Goal: Consume media (video, audio): Consume media (video, audio)

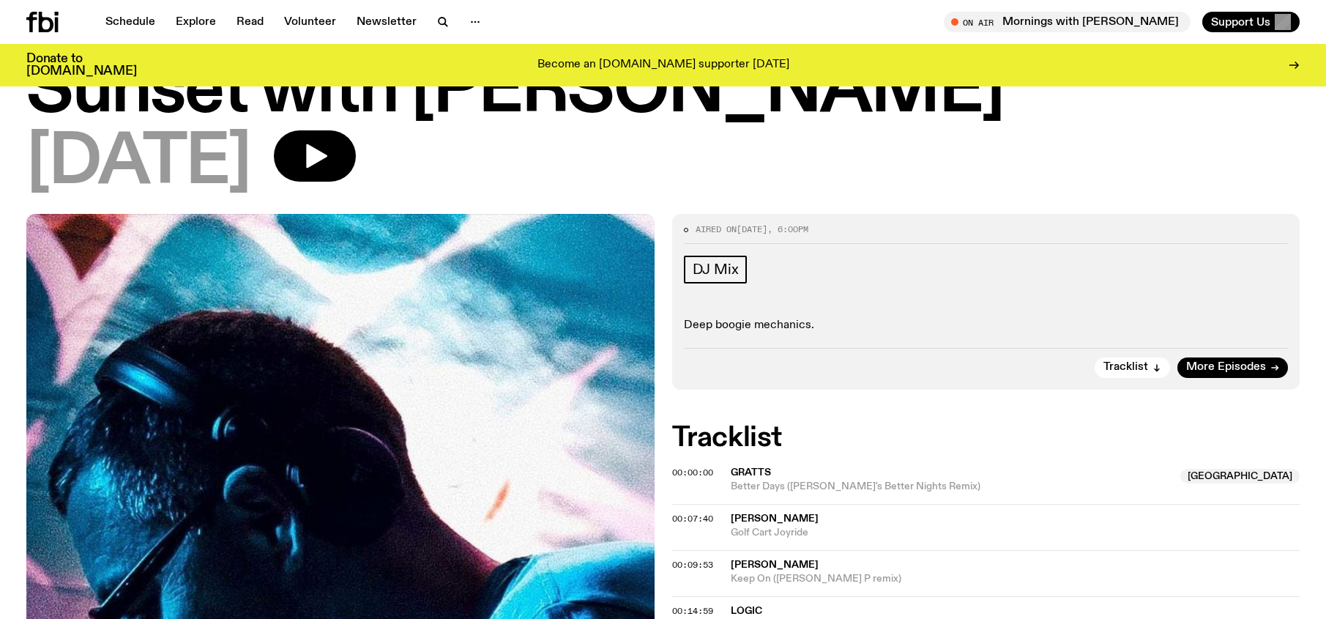
scroll to position [85, 0]
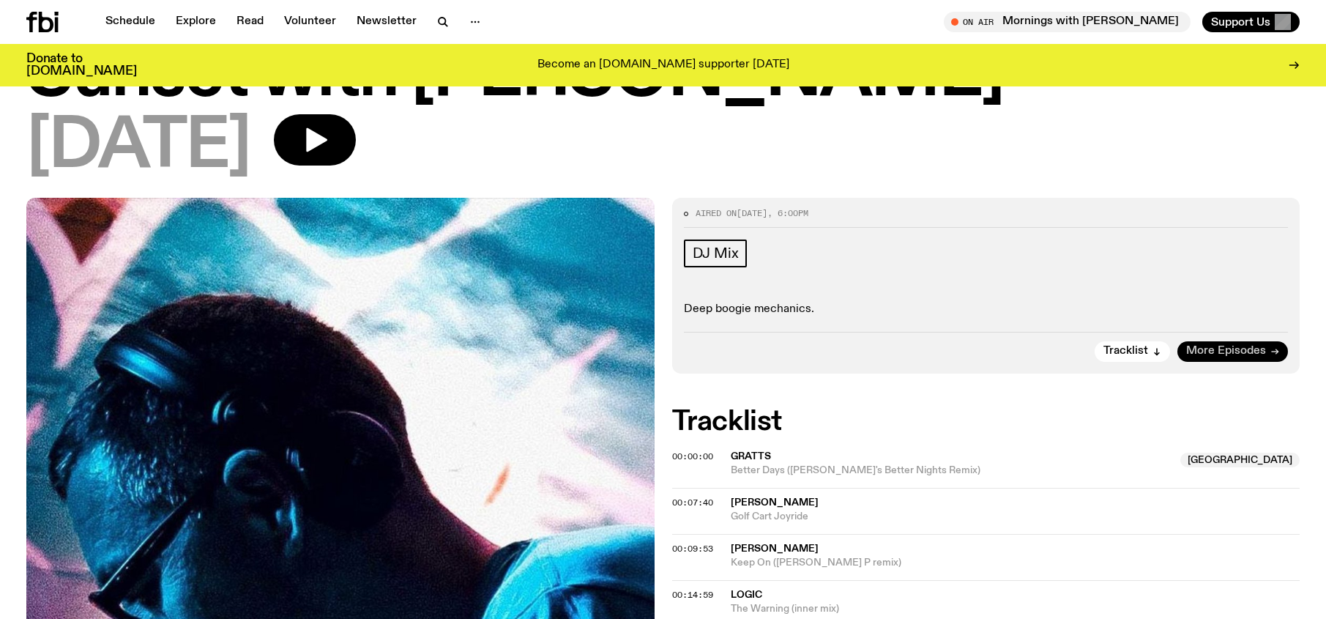
click at [1230, 352] on span "More Episodes" at bounding box center [1226, 351] width 80 height 11
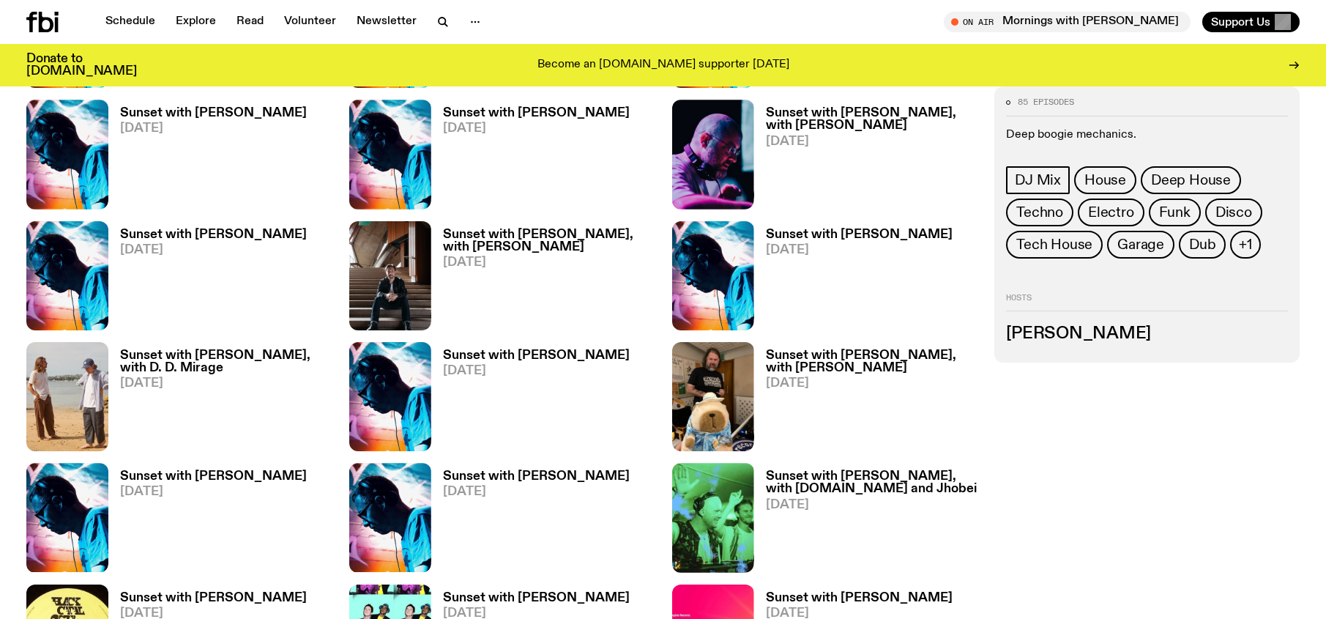
scroll to position [1254, 0]
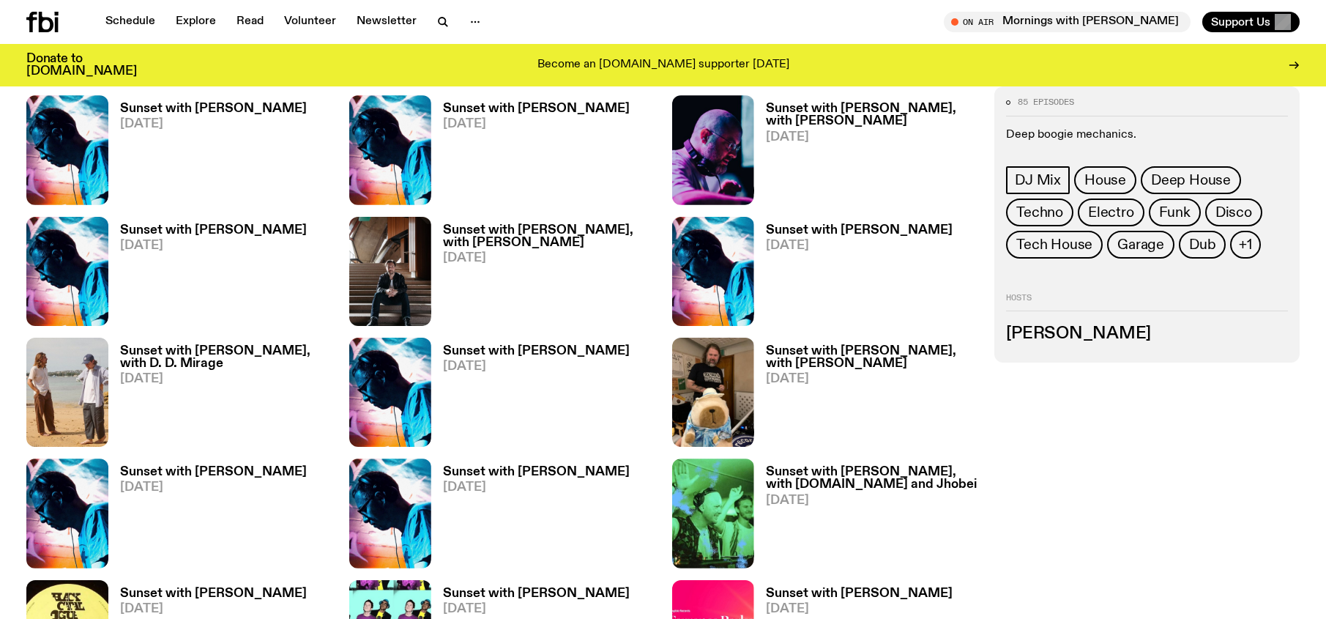
click at [835, 346] on h3 "Sunset with [PERSON_NAME], with [PERSON_NAME]" at bounding box center [872, 357] width 212 height 25
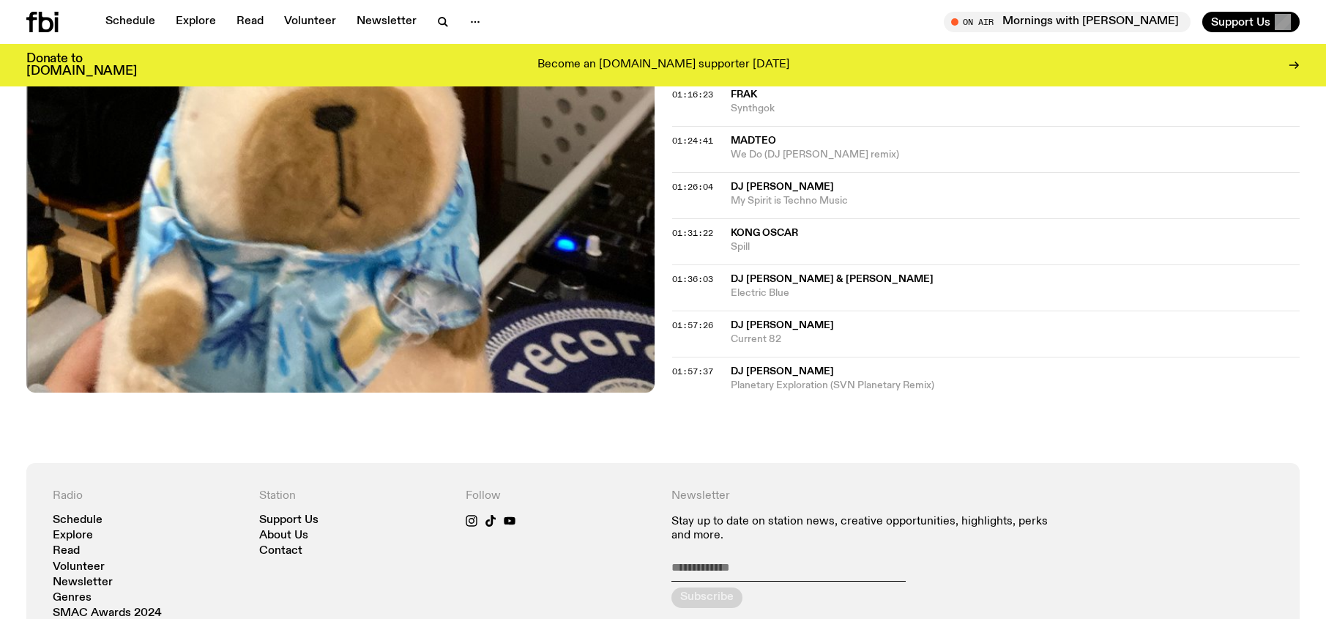
scroll to position [1282, 0]
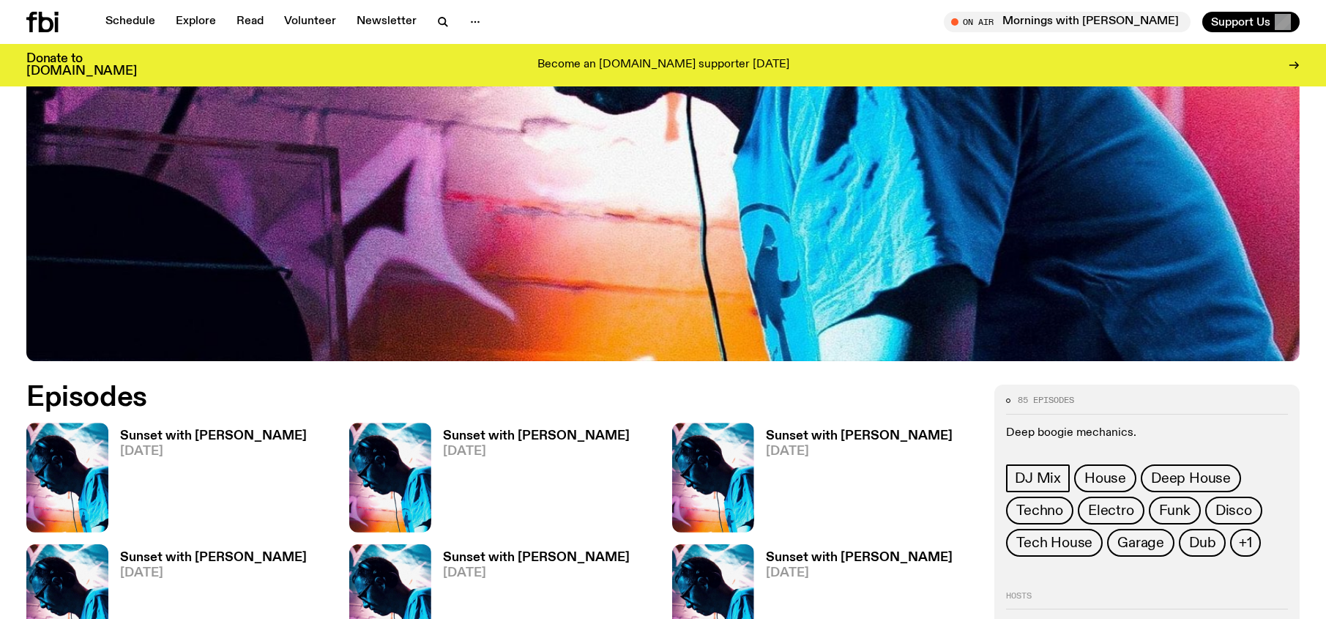
scroll to position [564, 0]
click at [517, 431] on h3 "Sunset with [PERSON_NAME]" at bounding box center [536, 435] width 187 height 12
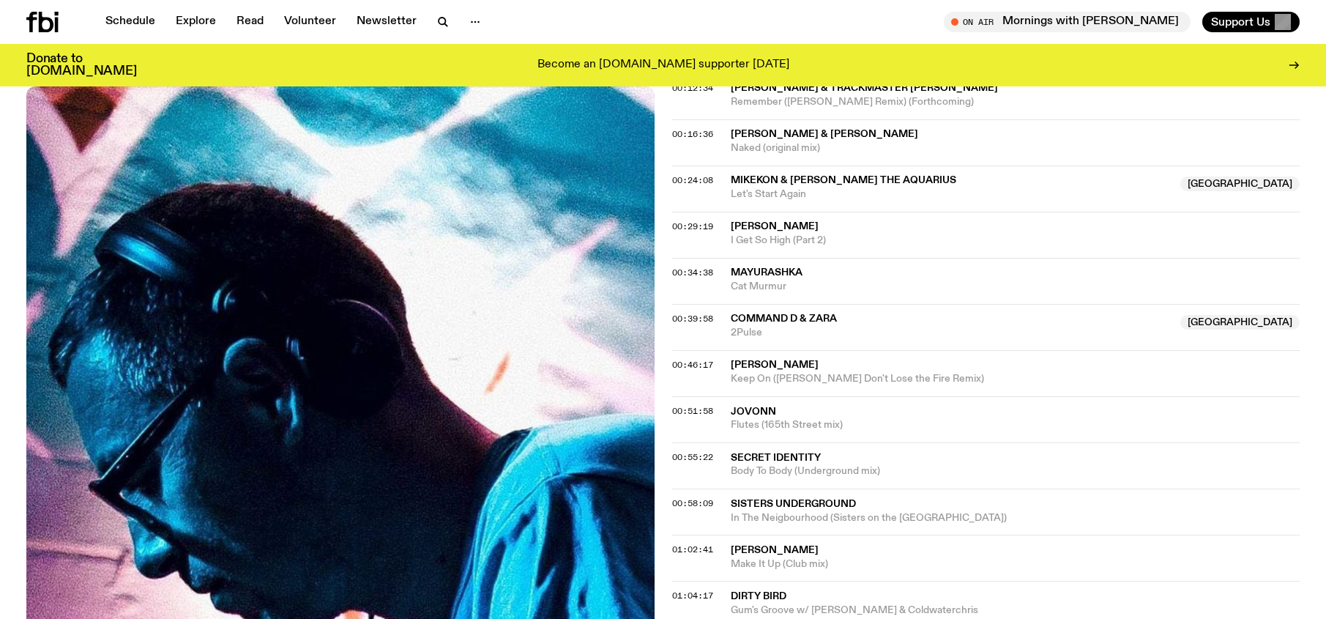
scroll to position [601, 0]
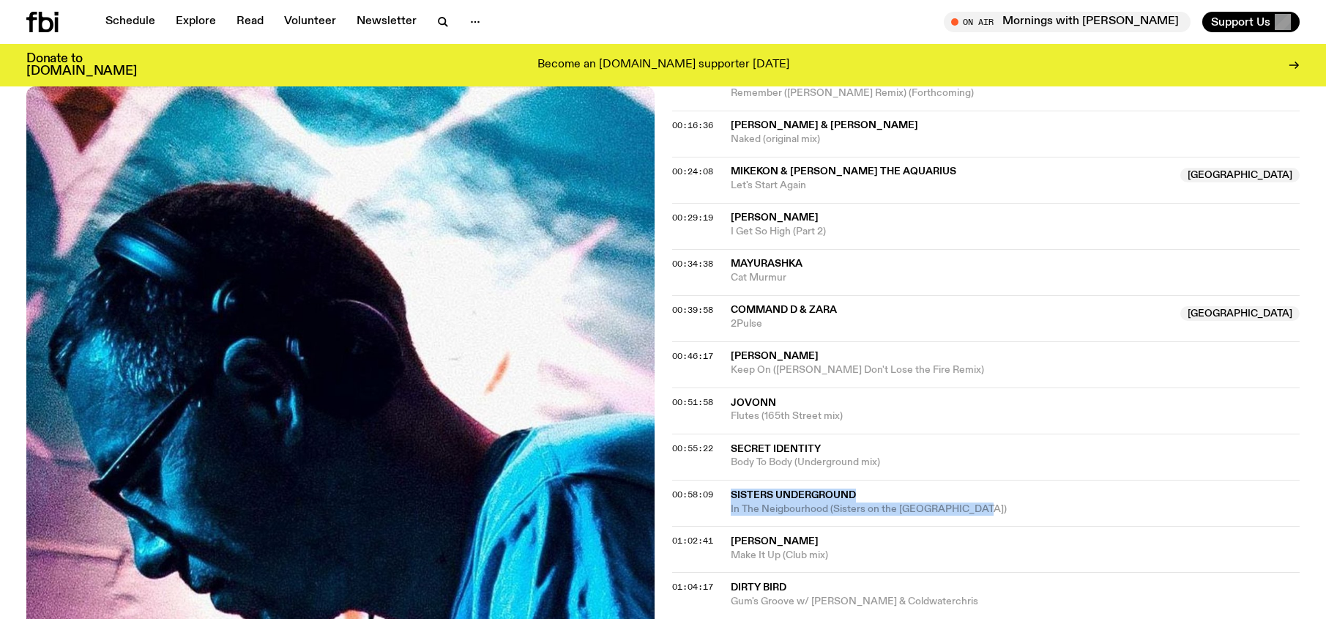
drag, startPoint x: 989, startPoint y: 502, endPoint x: 722, endPoint y: 502, distance: 267.3
click at [722, 526] on div "00:58:09 Sisters Underground In The Neigbourhood (Sisters on the Boulevarde Dub)" at bounding box center [986, 549] width 628 height 46
copy div "Sisters Underground In The Neigbourhood (Sisters on the Boulevarde Dub)"
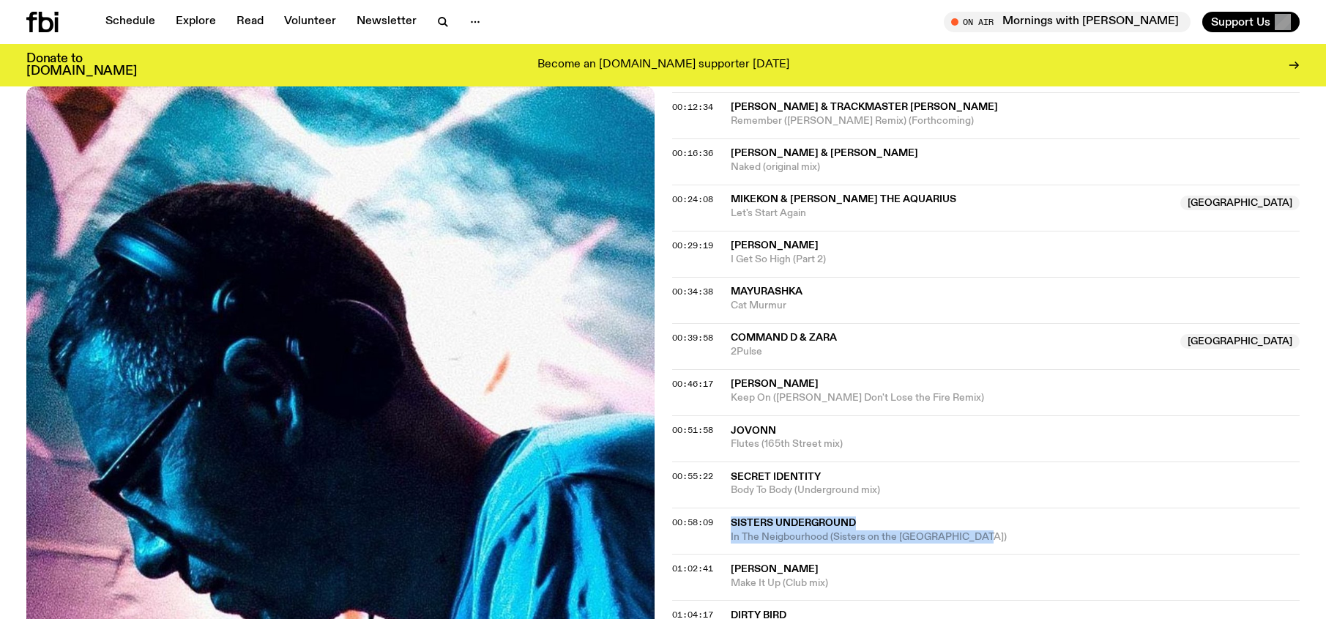
scroll to position [609, 0]
